Goal: Find specific page/section: Find specific page/section

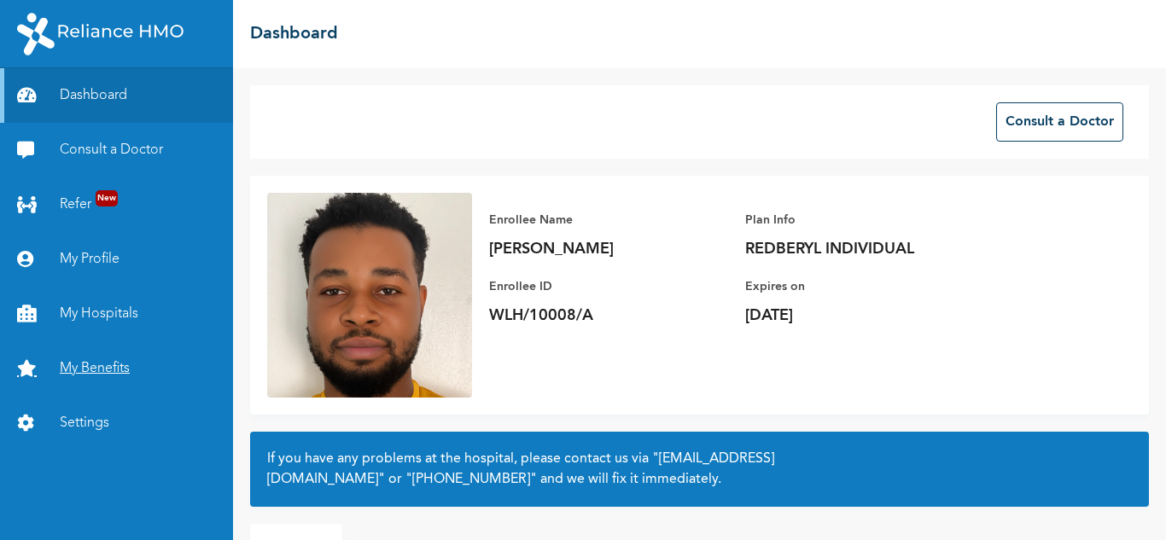
click at [84, 369] on link "My Benefits" at bounding box center [116, 368] width 233 height 55
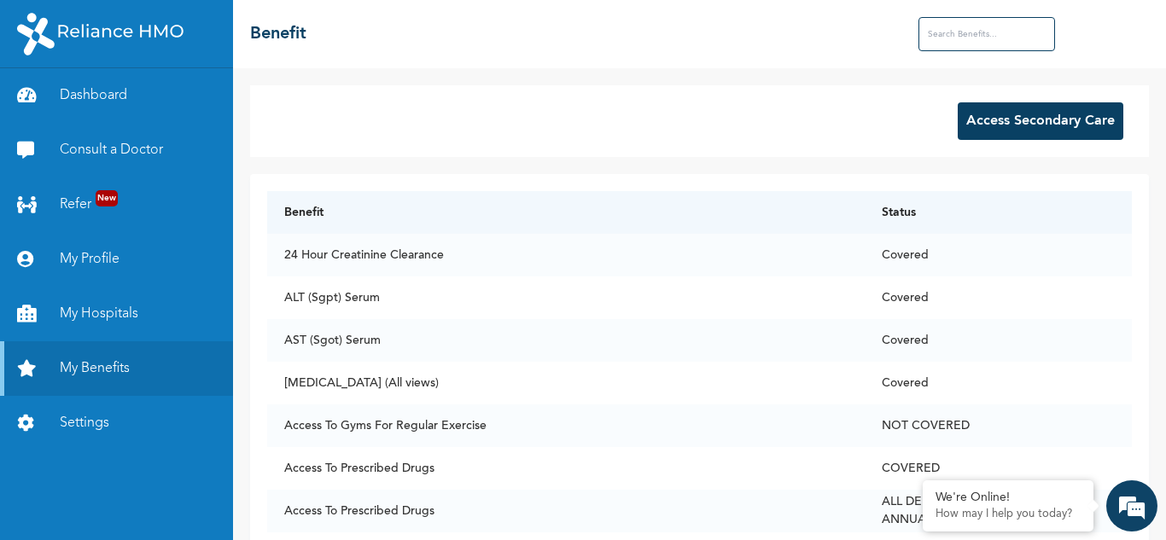
click at [944, 43] on input "text" at bounding box center [986, 34] width 137 height 34
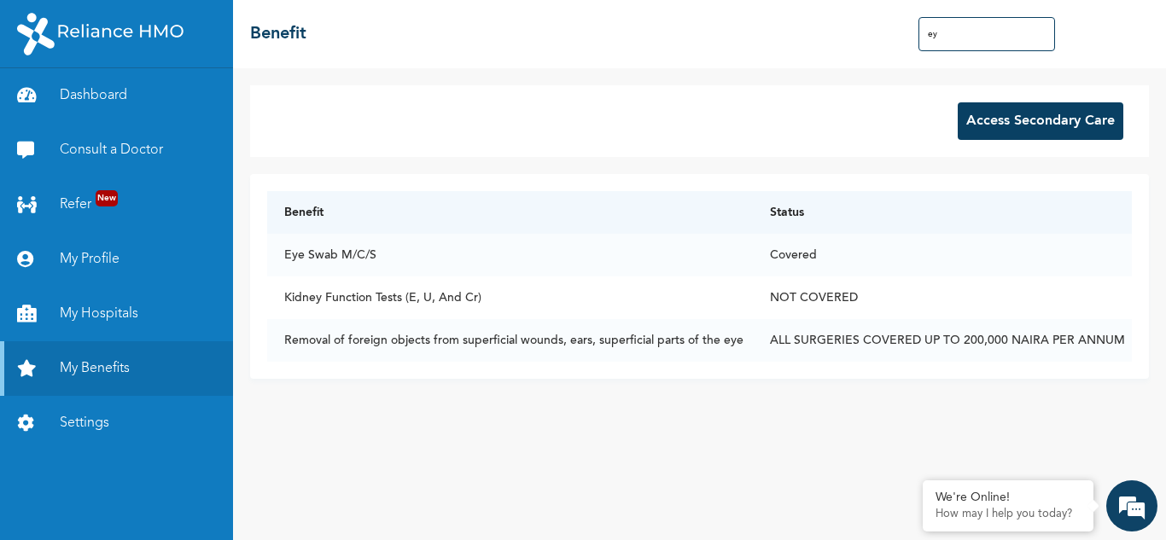
type input "e"
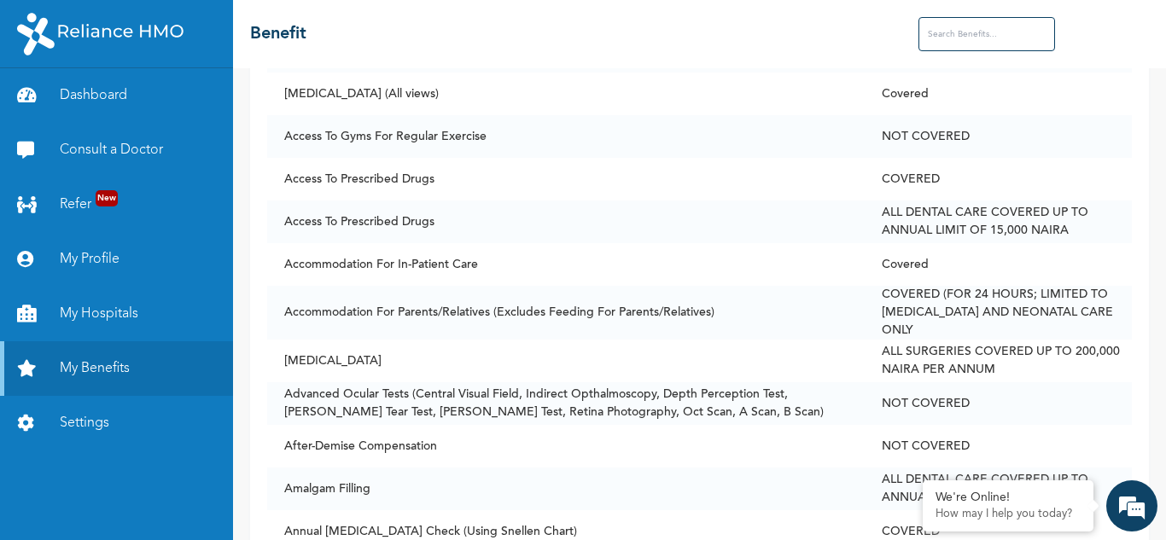
scroll to position [211, 0]
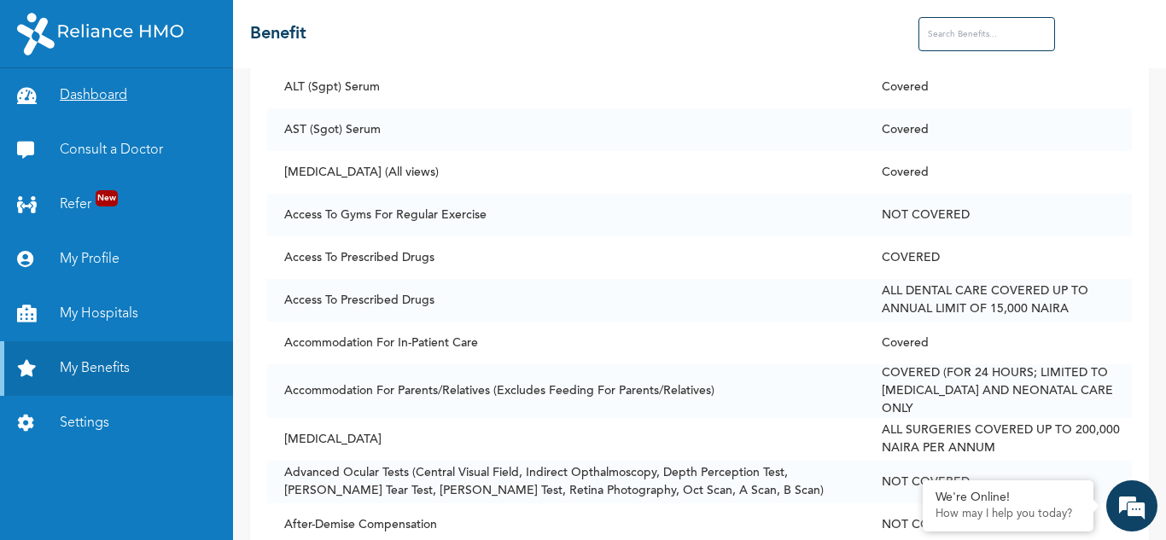
click at [99, 96] on link "Dashboard" at bounding box center [116, 95] width 233 height 55
